Goal: Task Accomplishment & Management: Use online tool/utility

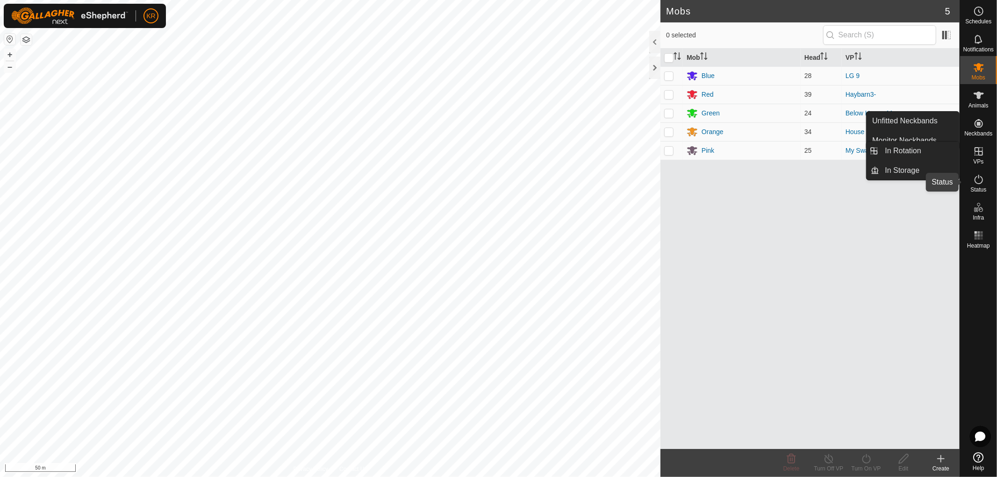
click at [983, 181] on icon at bounding box center [978, 179] width 11 height 11
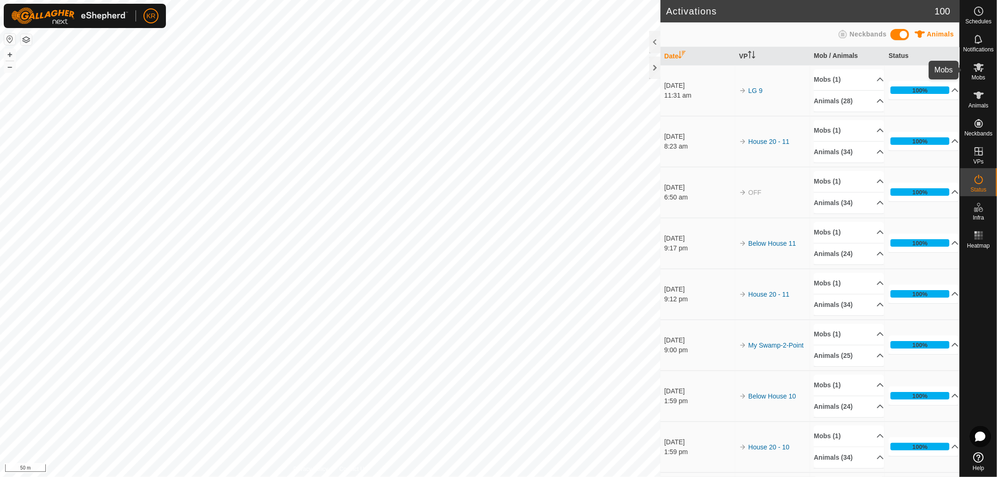
click at [975, 68] on icon at bounding box center [979, 67] width 10 height 9
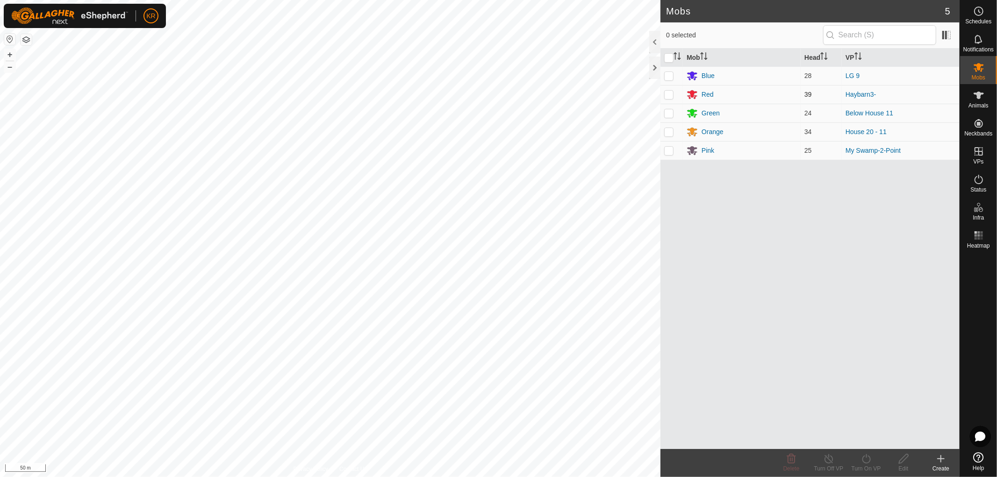
click at [667, 96] on p-checkbox at bounding box center [668, 94] width 9 height 7
checkbox input "true"
click at [866, 458] on icon at bounding box center [866, 458] width 12 height 11
click at [869, 434] on link "Now" at bounding box center [894, 438] width 93 height 19
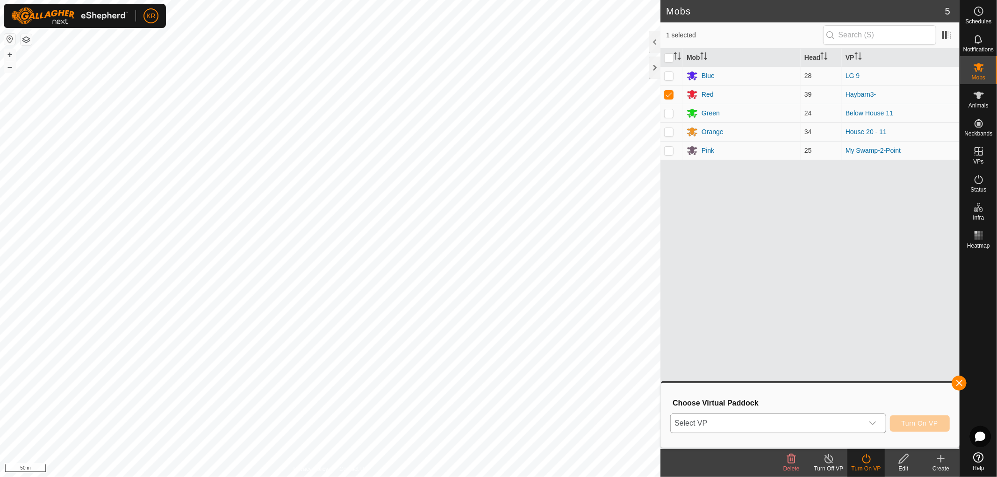
click at [869, 420] on icon "dropdown trigger" at bounding box center [872, 423] width 7 height 7
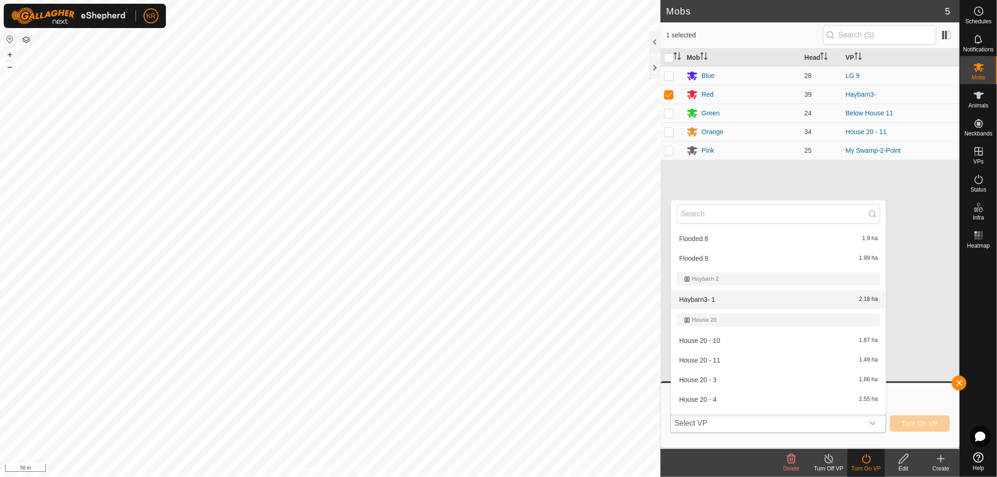
scroll to position [731, 0]
click at [737, 292] on li "Haybarn3- 1 2.18 ha" at bounding box center [778, 298] width 215 height 19
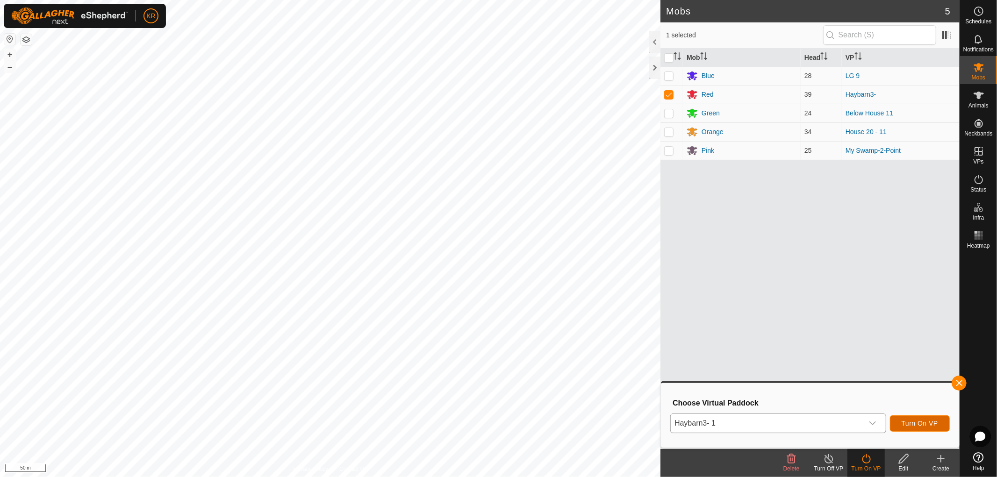
click at [932, 422] on span "Turn On VP" at bounding box center [920, 423] width 36 height 7
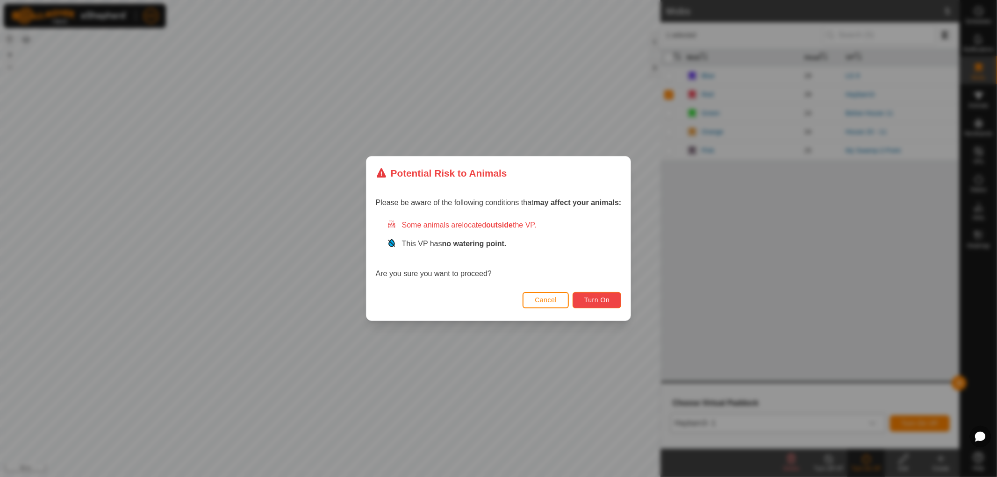
click at [605, 302] on span "Turn On" at bounding box center [596, 299] width 25 height 7
